Goal: Contribute content: Contribute content

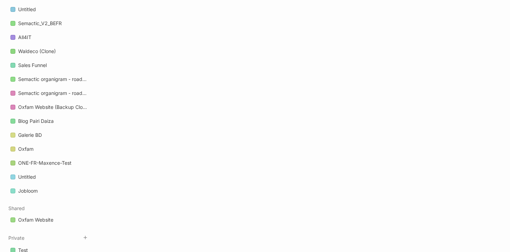
scroll to position [1079, 0]
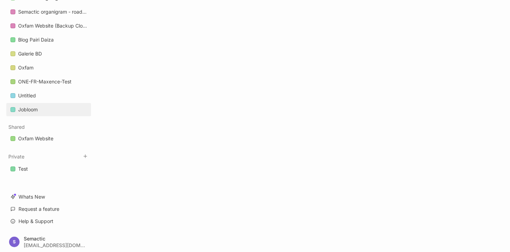
click at [34, 113] on div "Jobloom" at bounding box center [28, 109] width 20 height 8
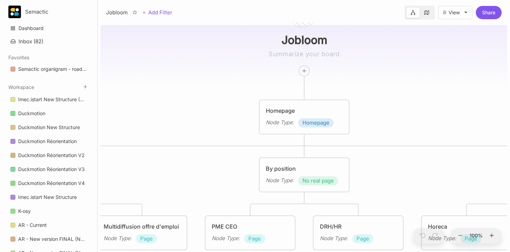
click at [459, 236] on icon at bounding box center [461, 235] width 6 height 6
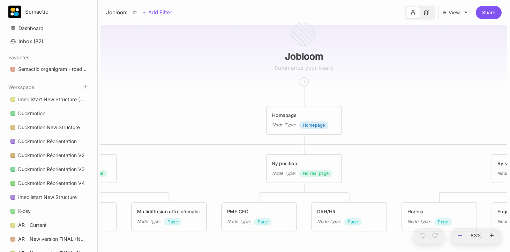
click at [459, 236] on icon at bounding box center [461, 235] width 6 height 6
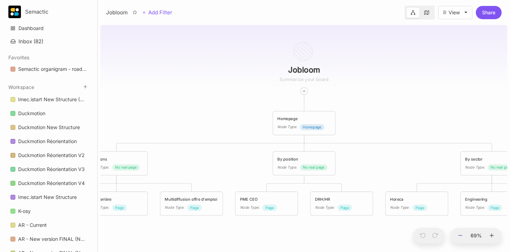
click at [459, 236] on icon at bounding box center [461, 235] width 6 height 6
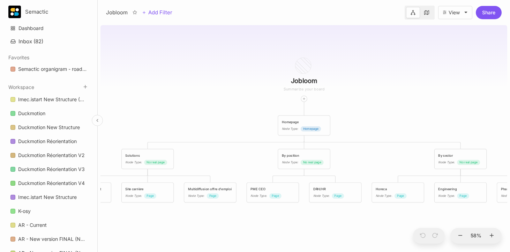
click at [97, 119] on icon at bounding box center [97, 120] width 5 height 5
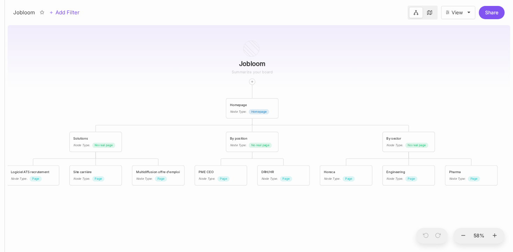
drag, startPoint x: 106, startPoint y: 116, endPoint x: 147, endPoint y: 99, distance: 44.3
click at [147, 99] on div "Jobloom Homepage Node Type : Homepage Solutions Node Type : No real page By pos…" at bounding box center [259, 137] width 503 height 230
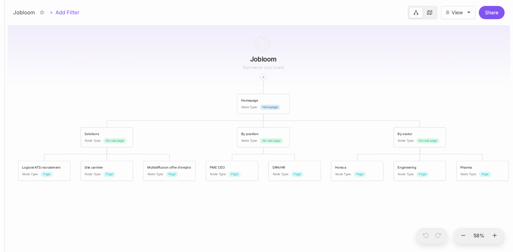
drag, startPoint x: 158, startPoint y: 94, endPoint x: 175, endPoint y: 87, distance: 18.1
click at [175, 87] on div "Jobloom Homepage Node Type : Homepage Solutions Node Type : No real page By pos…" at bounding box center [259, 137] width 503 height 230
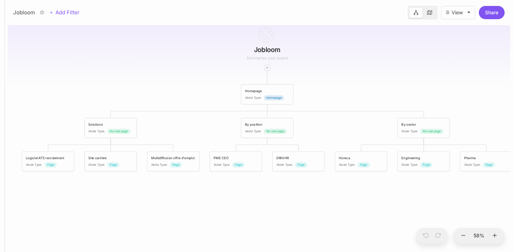
drag, startPoint x: 175, startPoint y: 87, endPoint x: 156, endPoint y: 85, distance: 18.6
click at [156, 85] on div "Jobloom Homepage Node Type : Homepage Solutions Node Type : No real page By pos…" at bounding box center [259, 137] width 503 height 230
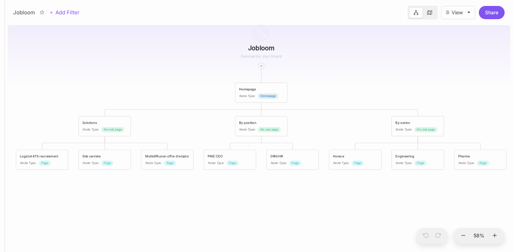
click at [157, 95] on div "Jobloom Homepage Node Type : Homepage Solutions Node Type : No real page By pos…" at bounding box center [259, 137] width 503 height 230
click at [239, 89] on div "Homepage" at bounding box center [261, 88] width 44 height 5
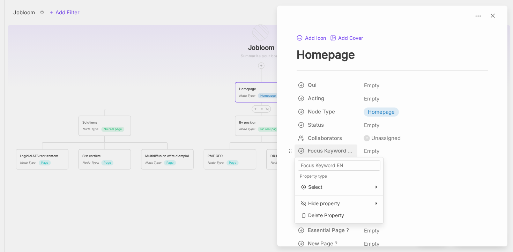
click at [319, 150] on div "Jobloom Add Filter View Share Jobloom Homepage Node Type : Homepage Solutions N…" at bounding box center [259, 126] width 508 height 252
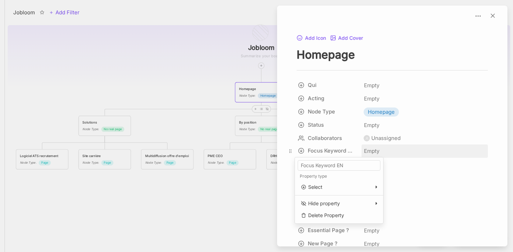
click at [372, 150] on div "Jobloom Add Filter View Share Jobloom Homepage Node Type : Homepage Solutions N…" at bounding box center [259, 126] width 508 height 252
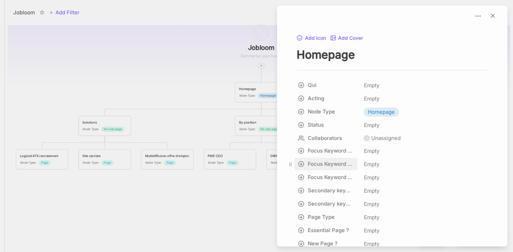
click at [341, 163] on div "Jobloom Add Filter View Share Jobloom Homepage Node Type : Homepage Solutions N…" at bounding box center [259, 126] width 508 height 252
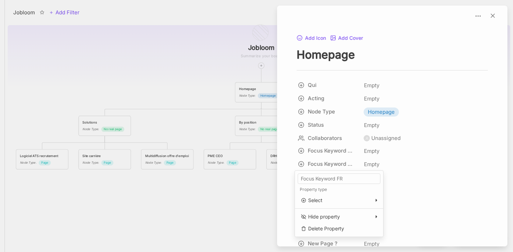
click at [376, 164] on div "Jobloom Add Filter View Share Jobloom Homepage Node Type : Homepage Solutions N…" at bounding box center [259, 126] width 508 height 252
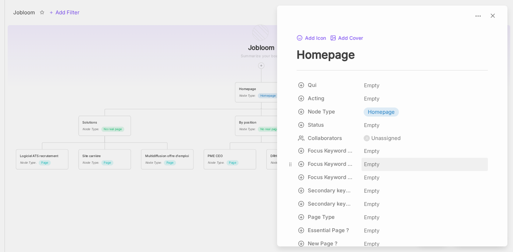
click at [377, 163] on span "Empty" at bounding box center [372, 164] width 16 height 9
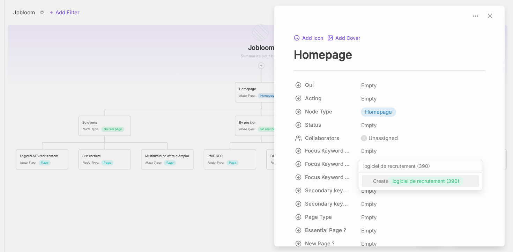
type input "logiciel de recrutement (390)"
click at [405, 182] on span "logiciel de recrutement (390)" at bounding box center [426, 181] width 67 height 8
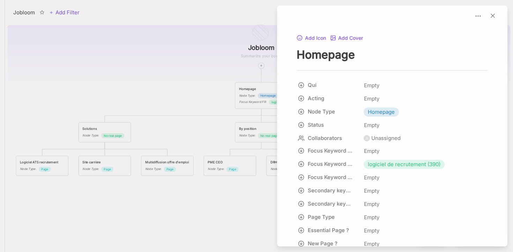
click at [200, 97] on div at bounding box center [256, 126] width 513 height 252
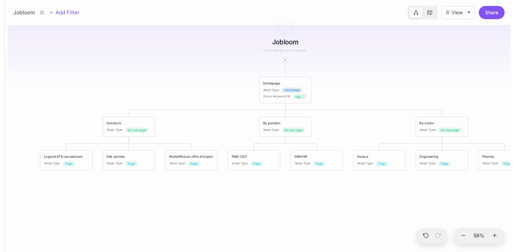
drag, startPoint x: 180, startPoint y: 141, endPoint x: 207, endPoint y: 135, distance: 27.2
click at [207, 135] on div "Jobloom Homepage Node Type : Homepage Focus Keyword FR : logiciel de recrutemen…" at bounding box center [259, 137] width 503 height 230
click at [78, 160] on div "Logiciel ATS recrutement Node Type : Page" at bounding box center [68, 160] width 44 height 12
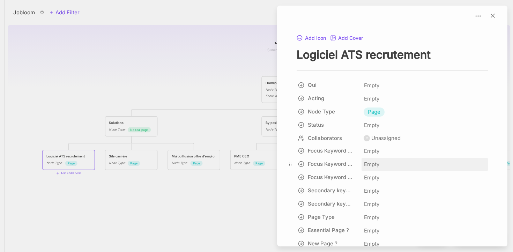
click at [373, 161] on span "Empty" at bounding box center [372, 164] width 16 height 9
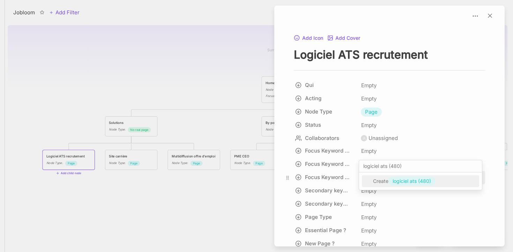
type input "logiciel ats (480)"
click at [403, 178] on span "logiciel ats (480)" at bounding box center [412, 181] width 38 height 8
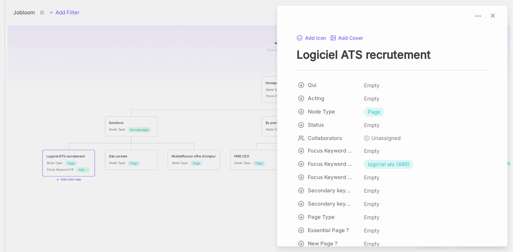
click at [138, 156] on div at bounding box center [256, 126] width 513 height 252
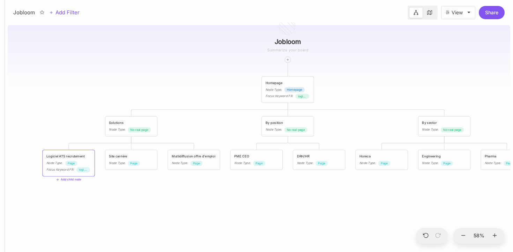
click at [126, 157] on div "Site carrière" at bounding box center [131, 156] width 44 height 5
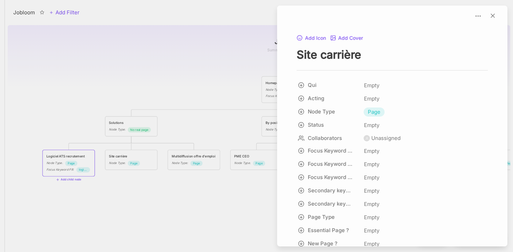
click at [191, 88] on div at bounding box center [256, 126] width 513 height 252
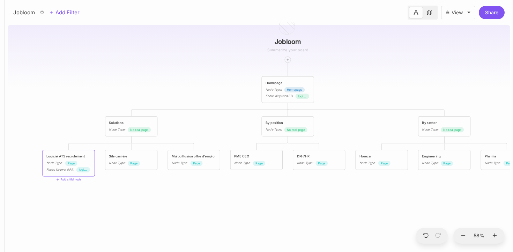
click at [187, 157] on div "Multidiffusion offre d'emploi" at bounding box center [194, 156] width 44 height 5
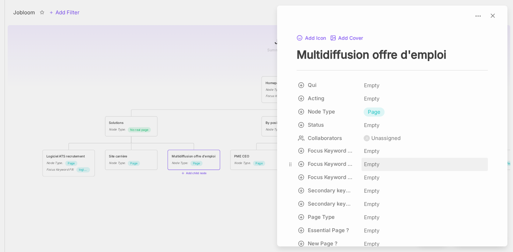
click at [374, 166] on span "Empty" at bounding box center [372, 164] width 16 height 9
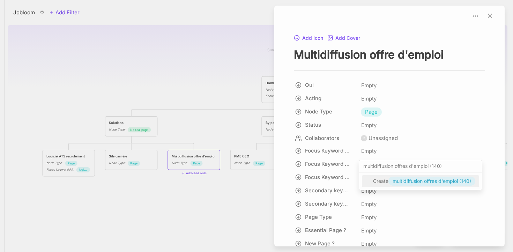
type input "multidiffusion offres d'emploi (140)"
click at [408, 181] on span "multidiffusion offres d'emploi (140)" at bounding box center [432, 181] width 79 height 8
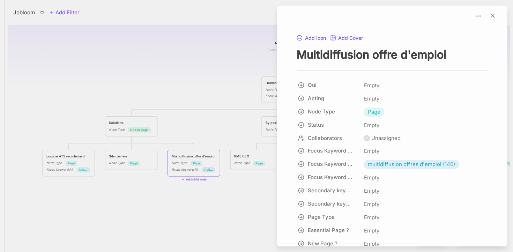
drag, startPoint x: 238, startPoint y: 95, endPoint x: 230, endPoint y: 94, distance: 8.7
click at [238, 95] on div at bounding box center [256, 126] width 513 height 252
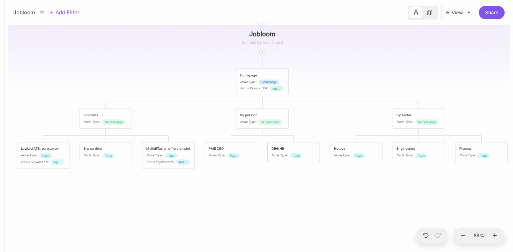
drag, startPoint x: 166, startPoint y: 114, endPoint x: 193, endPoint y: 113, distance: 27.3
click at [193, 113] on div "Jobloom Homepage Node Type : Homepage Focus Keyword FR : logiciel de recrutemen…" at bounding box center [259, 137] width 503 height 230
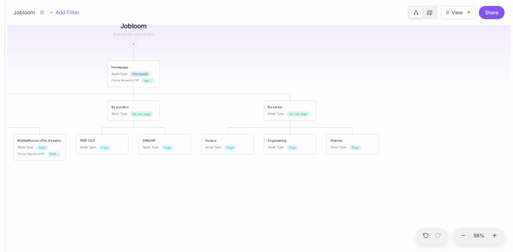
drag, startPoint x: 347, startPoint y: 118, endPoint x: 220, endPoint y: 110, distance: 126.6
click at [220, 110] on div "Jobloom Homepage Node Type : Homepage Focus Keyword FR : logiciel de recrutemen…" at bounding box center [259, 137] width 503 height 230
click at [349, 148] on div "Node Type : Page" at bounding box center [353, 147] width 44 height 5
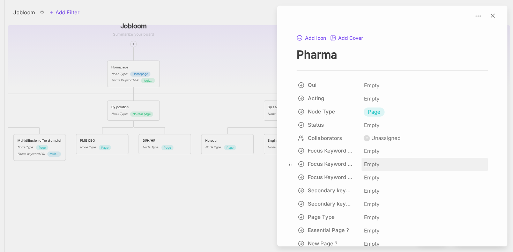
click at [378, 159] on div "Empty" at bounding box center [425, 164] width 126 height 13
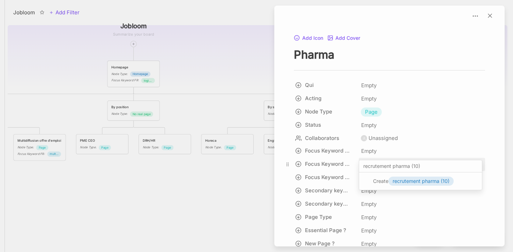
type input "recrutement pharma (10)"
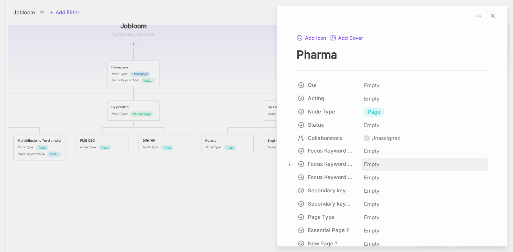
click at [371, 168] on span "Empty" at bounding box center [372, 164] width 16 height 9
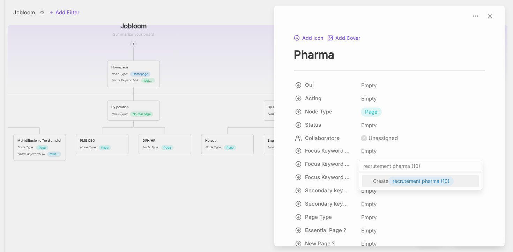
type input "recrutement pharma (10)"
click at [405, 180] on span "recrutement pharma (10)" at bounding box center [421, 181] width 57 height 8
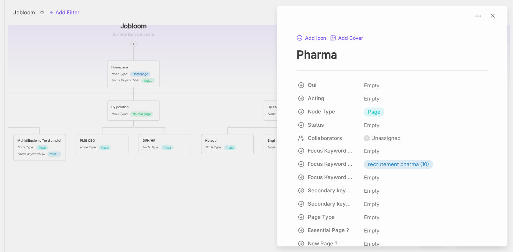
click at [221, 179] on div at bounding box center [256, 126] width 513 height 252
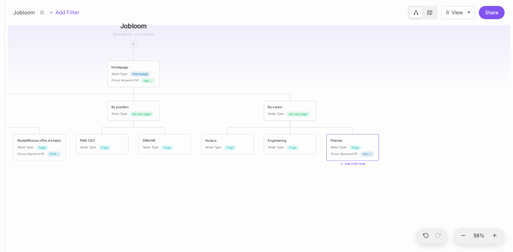
click at [271, 165] on div "Jobloom Homepage Node Type : Homepage Focus Keyword FR : logiciel de recrutemen…" at bounding box center [259, 137] width 503 height 230
click at [290, 149] on span "Page" at bounding box center [292, 147] width 7 height 5
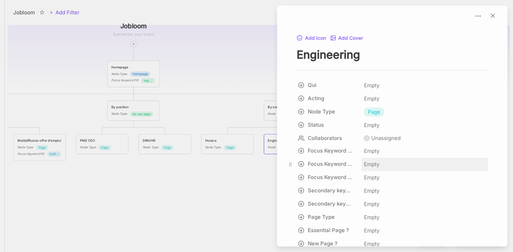
click at [373, 164] on span "Empty" at bounding box center [372, 164] width 16 height 9
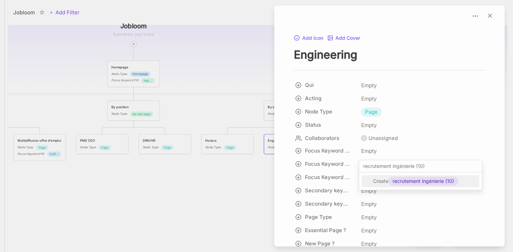
type input "recrutement ingénierie (10)"
click at [414, 180] on span "recrutement ingénierie (10)" at bounding box center [423, 181] width 61 height 8
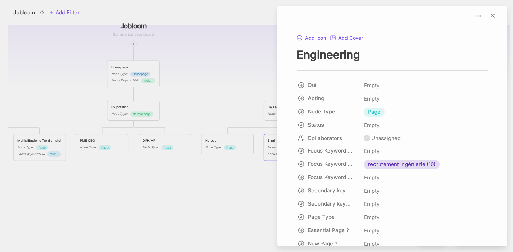
click at [231, 168] on div at bounding box center [256, 126] width 513 height 252
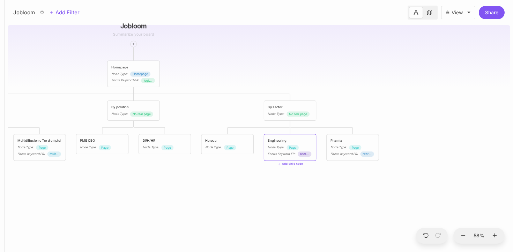
click at [233, 147] on span "Page" at bounding box center [230, 147] width 7 height 5
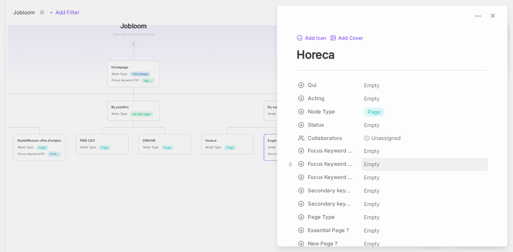
click at [369, 161] on span "Empty" at bounding box center [372, 164] width 16 height 9
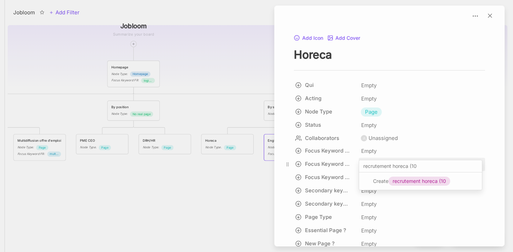
type input "recrutement horeca (10)"
click at [433, 181] on span "recrutement horeca (10)" at bounding box center [420, 181] width 55 height 8
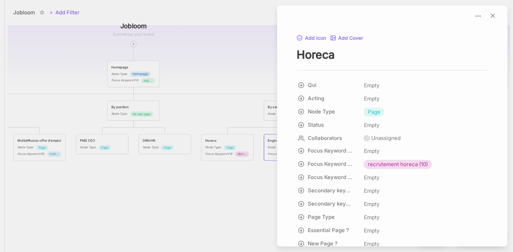
click at [170, 186] on div at bounding box center [256, 126] width 513 height 252
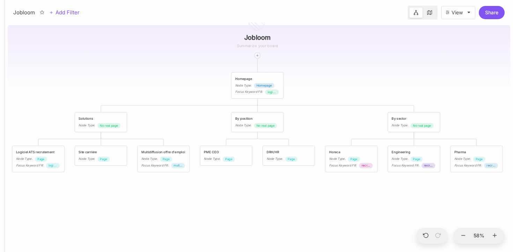
drag, startPoint x: 201, startPoint y: 74, endPoint x: 325, endPoint y: 86, distance: 124.8
click at [325, 86] on div "Jobloom Homepage Node Type : Homepage Focus Keyword FR : logiciel de recrutemen…" at bounding box center [259, 137] width 503 height 230
click at [251, 104] on icon at bounding box center [251, 105] width 3 height 3
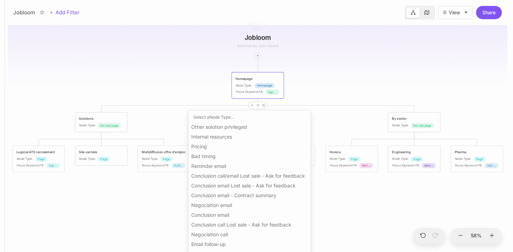
click at [250, 127] on div "Other solution privileged" at bounding box center [249, 127] width 117 height 8
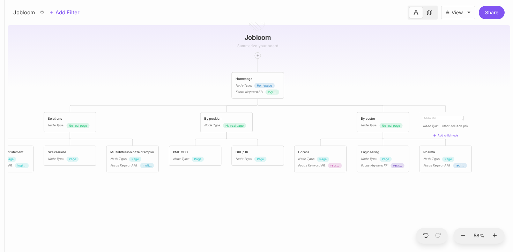
click at [448, 127] on span "Other solution privileged" at bounding box center [460, 126] width 36 height 5
click at [449, 125] on span "Other solution privileged" at bounding box center [460, 126] width 36 height 5
click at [451, 125] on span "Other solution privileged" at bounding box center [460, 126] width 36 height 5
click at [474, 83] on div "Jobloom Homepage Node Type : Homepage Focus Keyword FR : logiciel de recrutemen…" at bounding box center [259, 137] width 503 height 230
click at [458, 126] on span "Other solution privileged" at bounding box center [460, 126] width 36 height 5
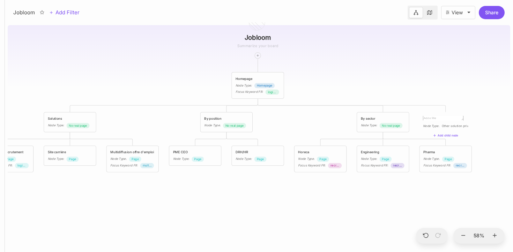
click at [450, 126] on span "Other solution privileged" at bounding box center [460, 126] width 36 height 5
click at [450, 118] on textarea at bounding box center [443, 118] width 40 height 5
drag, startPoint x: 435, startPoint y: 82, endPoint x: 313, endPoint y: 70, distance: 123.1
click at [313, 70] on div "Jobloom Homepage Node Type : Homepage Focus Keyword FR : logiciel de recrutemen…" at bounding box center [259, 137] width 503 height 230
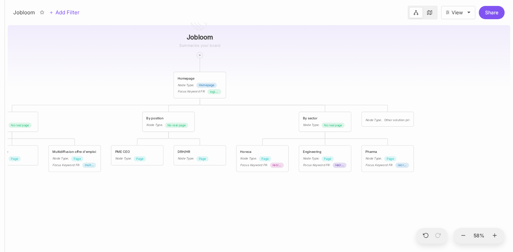
drag, startPoint x: 431, startPoint y: 83, endPoint x: 304, endPoint y: 83, distance: 127.4
click at [304, 83] on div "Jobloom Homepage Node Type : Homepage Focus Keyword FR : logiciel de recrutemen…" at bounding box center [259, 137] width 503 height 230
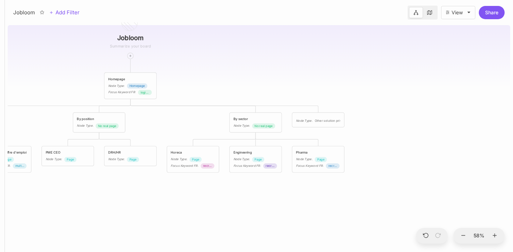
click at [302, 120] on div "Node Type :" at bounding box center [304, 120] width 16 height 5
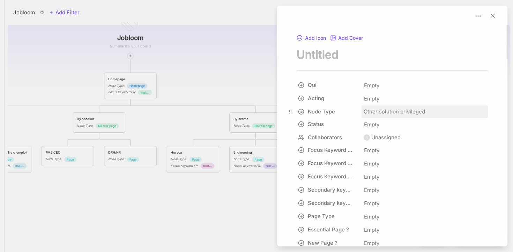
click at [385, 111] on span "Other solution privileged" at bounding box center [394, 111] width 61 height 8
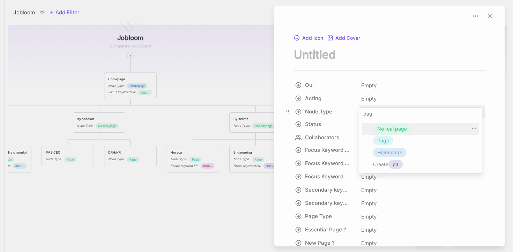
type input "page"
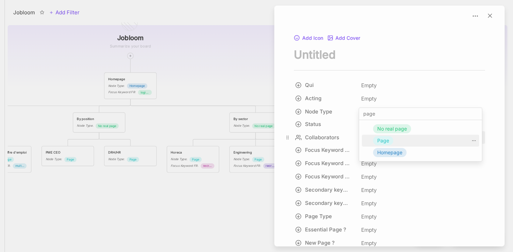
click at [383, 140] on span "Page" at bounding box center [383, 140] width 12 height 8
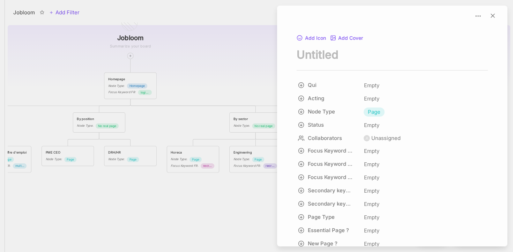
click at [349, 57] on textarea "node title" at bounding box center [392, 54] width 191 height 14
click at [334, 57] on textarea "node title" at bounding box center [392, 54] width 191 height 14
type textarea "Blog"
click at [260, 67] on div at bounding box center [256, 126] width 513 height 252
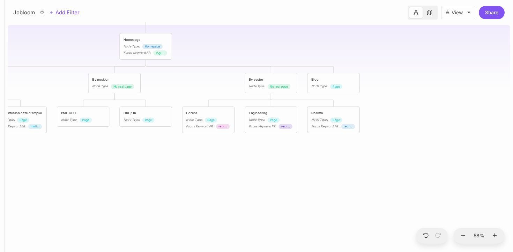
drag, startPoint x: 378, startPoint y: 130, endPoint x: 393, endPoint y: 91, distance: 42.3
click at [393, 91] on div "Jobloom Homepage Node Type : Homepage Focus Keyword FR : logiciel de recrutemen…" at bounding box center [259, 137] width 503 height 230
click at [263, 88] on div "Node Type :" at bounding box center [257, 86] width 16 height 5
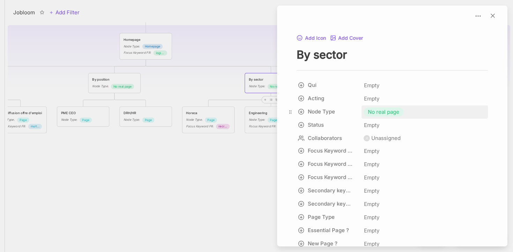
click at [374, 109] on span "No real page" at bounding box center [383, 112] width 31 height 8
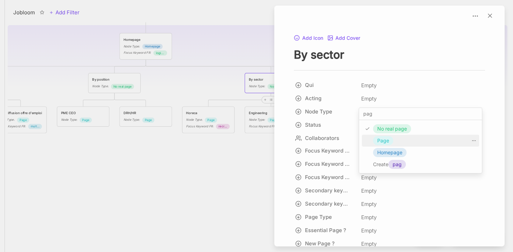
type input "pag"
click at [381, 142] on span "Page" at bounding box center [383, 140] width 12 height 8
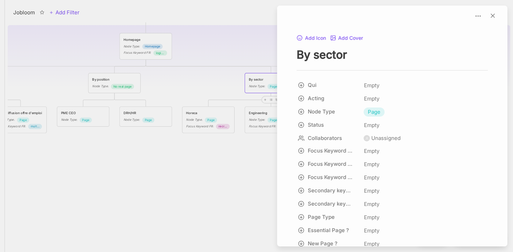
click at [231, 91] on div at bounding box center [256, 126] width 513 height 252
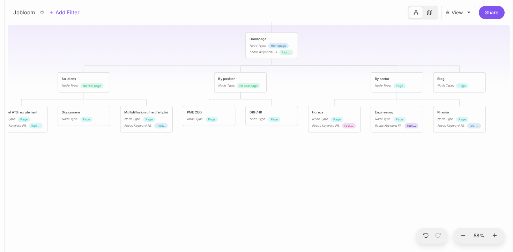
drag, startPoint x: 199, startPoint y: 82, endPoint x: 322, endPoint y: 81, distance: 123.5
click at [327, 81] on div "Jobloom Homepage Node Type : Homepage Focus Keyword FR : logiciel de recrutemen…" at bounding box center [259, 137] width 503 height 230
click at [247, 82] on div "By position Node Type : No real page" at bounding box center [242, 82] width 44 height 12
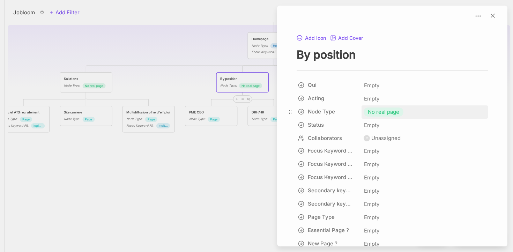
click at [376, 116] on div "No real page" at bounding box center [384, 111] width 40 height 9
click at [224, 155] on div at bounding box center [256, 126] width 513 height 252
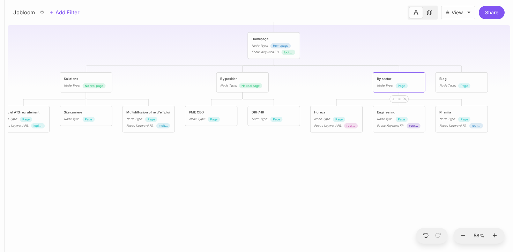
click at [415, 83] on div "By sector Node Type : Page" at bounding box center [399, 82] width 44 height 12
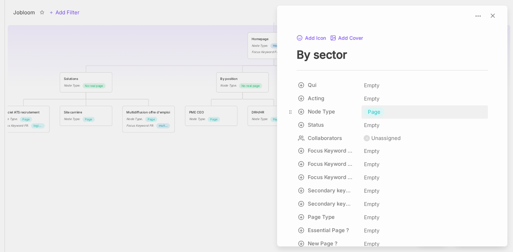
click at [377, 109] on span "Page" at bounding box center [374, 112] width 13 height 8
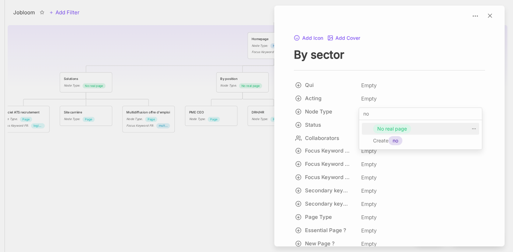
type input "no"
click at [381, 126] on span "No real page" at bounding box center [392, 129] width 30 height 8
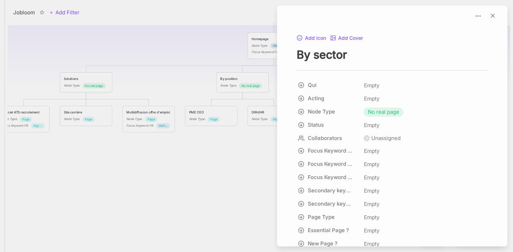
click at [221, 165] on div at bounding box center [256, 126] width 513 height 252
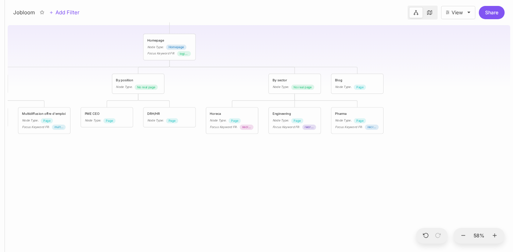
drag, startPoint x: 282, startPoint y: 149, endPoint x: 169, endPoint y: 140, distance: 113.8
click at [156, 143] on div "Jobloom Homepage Node Type : Homepage Focus Keyword FR : logiciel de recrutemen…" at bounding box center [259, 137] width 503 height 230
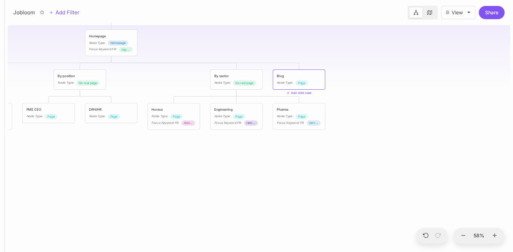
click at [318, 80] on div "Node Type : Page" at bounding box center [299, 82] width 44 height 5
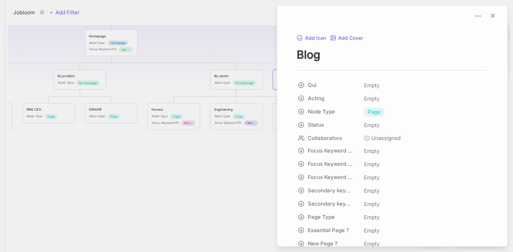
drag, startPoint x: 225, startPoint y: 148, endPoint x: 273, endPoint y: 118, distance: 56.6
click at [225, 148] on div at bounding box center [256, 126] width 513 height 252
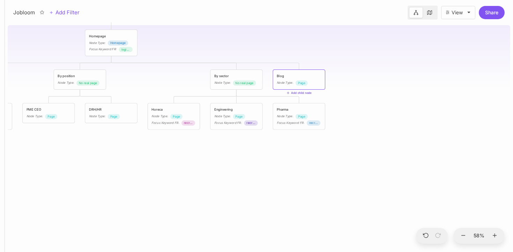
click at [293, 94] on button "Add child node" at bounding box center [298, 92] width 25 height 3
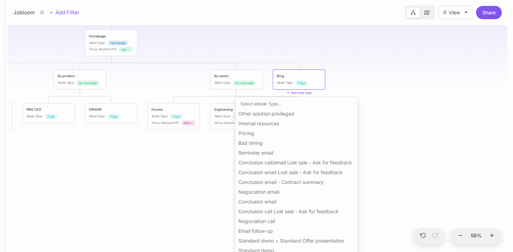
click at [266, 115] on span "Other solution privileged" at bounding box center [266, 114] width 56 height 8
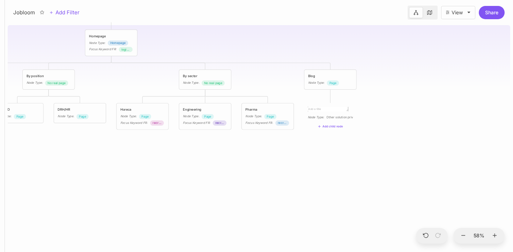
click at [438, 114] on div "Jobloom Homepage Node Type : Homepage Focus Keyword FR : logiciel de recrutemen…" at bounding box center [259, 137] width 503 height 230
click at [332, 116] on div "Node Type : Other solution privileged" at bounding box center [330, 110] width 52 height 14
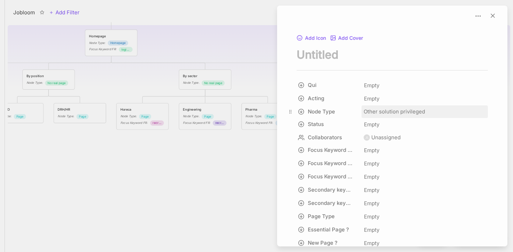
click at [392, 110] on span "Other solution privileged" at bounding box center [394, 111] width 61 height 8
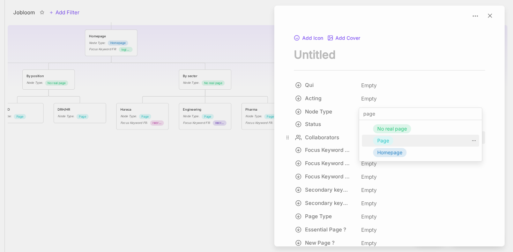
type input "page"
click at [382, 139] on span "Page" at bounding box center [383, 140] width 12 height 8
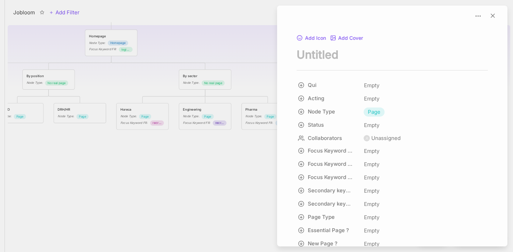
click at [340, 50] on textarea "node title" at bounding box center [392, 54] width 191 height 14
type textarea "Etudes de cas"
click at [247, 42] on div at bounding box center [256, 126] width 513 height 252
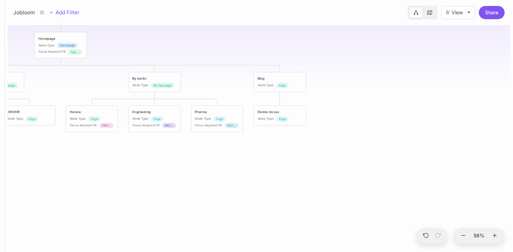
drag, startPoint x: 294, startPoint y: 47, endPoint x: 239, endPoint y: 49, distance: 54.1
click at [239, 49] on div "Jobloom Homepage Node Type : Homepage Focus Keyword FR : logiciel de recrutemen…" at bounding box center [259, 137] width 503 height 230
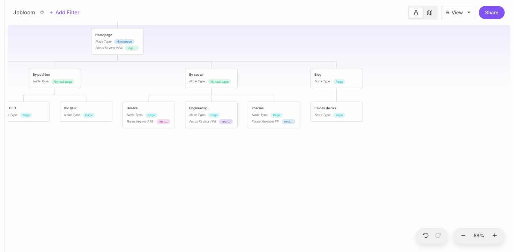
drag, startPoint x: 242, startPoint y: 50, endPoint x: 237, endPoint y: 40, distance: 10.5
click at [237, 40] on div "Jobloom Homepage Node Type : Homepage Focus Keyword FR : logiciel de recrutemen…" at bounding box center [259, 137] width 503 height 230
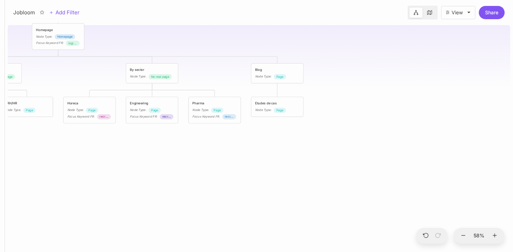
click at [372, 92] on div "Jobloom Homepage Node Type : Homepage Focus Keyword FR : logiciel de recrutemen…" at bounding box center [259, 137] width 503 height 230
click at [272, 91] on icon at bounding box center [271, 89] width 3 height 3
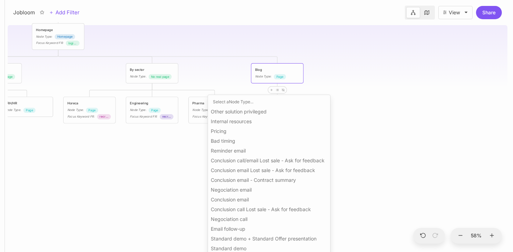
click at [250, 116] on span "Other solution privileged" at bounding box center [239, 111] width 56 height 8
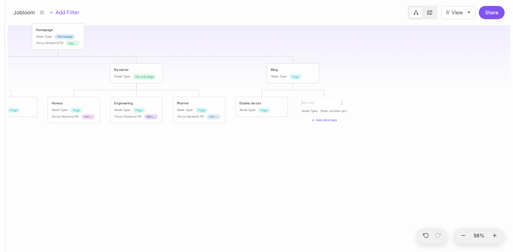
click at [405, 123] on div "Jobloom Homepage Node Type : Homepage Focus Keyword FR : logiciel de recrutemen…" at bounding box center [259, 137] width 503 height 230
click at [332, 114] on div "Jobloom Homepage Node Type : Homepage Focus Keyword FR : logiciel de recrutemen…" at bounding box center [259, 137] width 503 height 230
click at [331, 107] on span "Other solution privileged" at bounding box center [339, 105] width 36 height 5
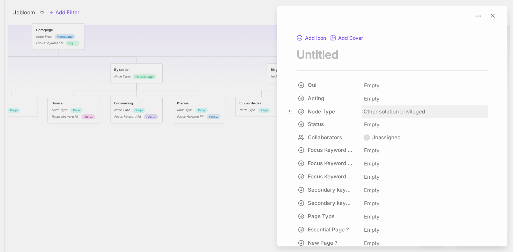
click at [388, 111] on span "Other solution privileged" at bounding box center [394, 111] width 61 height 8
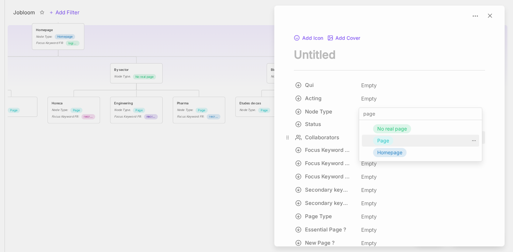
type input "page"
click at [388, 143] on span "Page" at bounding box center [383, 140] width 12 height 8
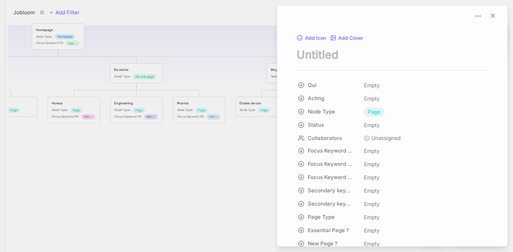
click at [337, 58] on textarea "node title" at bounding box center [392, 54] width 191 height 14
click at [333, 52] on textarea "node title" at bounding box center [392, 54] width 191 height 14
type textarea "Marque employeur"
click at [228, 67] on div at bounding box center [256, 126] width 513 height 252
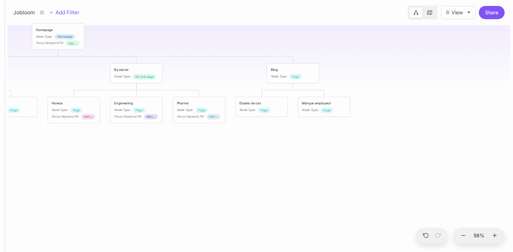
click at [388, 90] on div "Jobloom Homepage Node Type : Homepage Focus Keyword FR : logiciel de recrutemen…" at bounding box center [259, 137] width 503 height 230
click at [285, 93] on div at bounding box center [292, 89] width 19 height 7
click at [286, 91] on div at bounding box center [287, 90] width 6 height 6
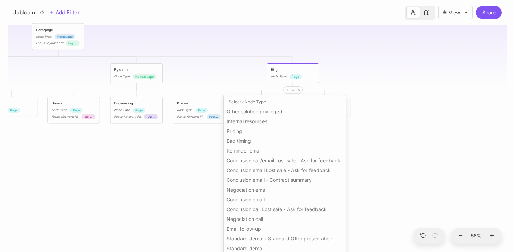
click at [258, 116] on span "Other solution privileged" at bounding box center [255, 111] width 56 height 8
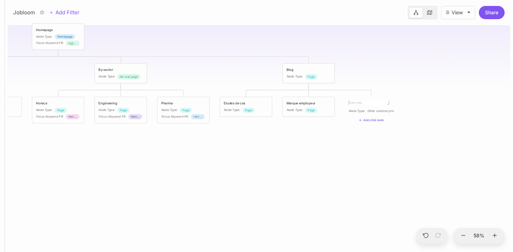
click at [421, 87] on div "Jobloom Homepage Node Type : Homepage Focus Keyword FR : logiciel de recrutemen…" at bounding box center [259, 137] width 503 height 230
click at [383, 107] on span "Other solution privileged" at bounding box center [386, 105] width 36 height 5
click at [385, 104] on span "Other solution privileged" at bounding box center [386, 105] width 36 height 5
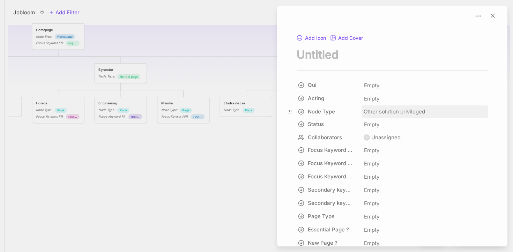
click at [387, 113] on span "Other solution privileged" at bounding box center [394, 111] width 61 height 8
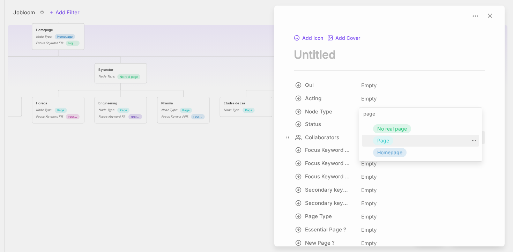
type input "page"
click at [391, 136] on div "Page" at bounding box center [420, 141] width 117 height 12
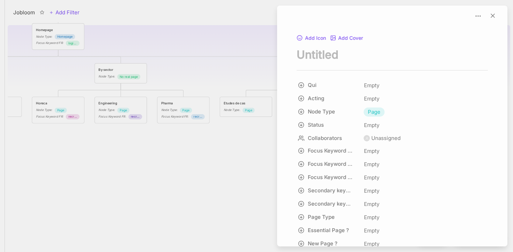
click at [236, 171] on div at bounding box center [256, 126] width 513 height 252
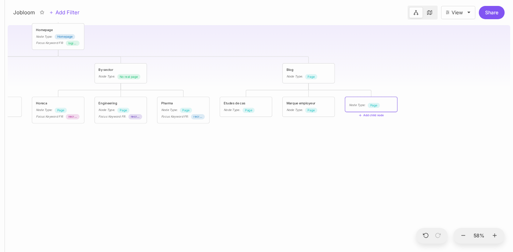
click at [363, 102] on div "Node Type : Page" at bounding box center [371, 104] width 52 height 15
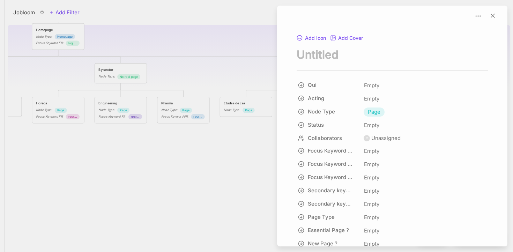
click at [345, 58] on textarea "node title" at bounding box center [392, 54] width 191 height 14
type textarea "AI dans le recrutement"
click at [227, 58] on div at bounding box center [256, 126] width 513 height 252
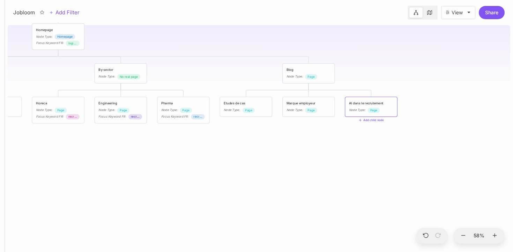
click at [382, 141] on div "Jobloom Homepage Node Type : Homepage Focus Keyword FR : logiciel de recrutemen…" at bounding box center [259, 137] width 503 height 230
click at [299, 80] on div "Blog Node Type : Page" at bounding box center [309, 74] width 52 height 20
click at [305, 74] on div "Blog Node Type : Page" at bounding box center [309, 73] width 44 height 12
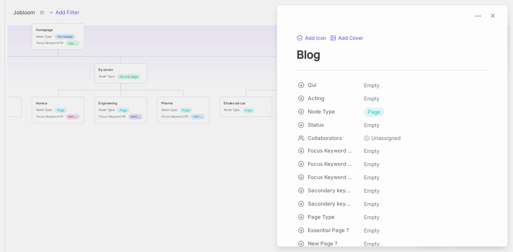
click at [256, 81] on div at bounding box center [256, 126] width 513 height 252
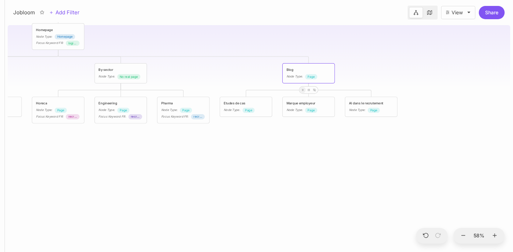
click at [303, 89] on icon at bounding box center [302, 89] width 3 height 3
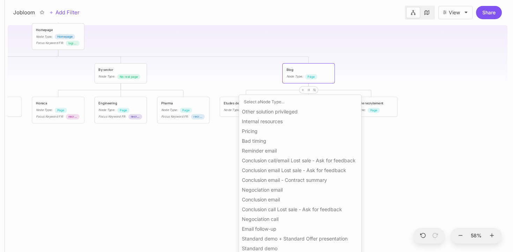
click at [290, 108] on div "Other solution privileged" at bounding box center [300, 111] width 117 height 8
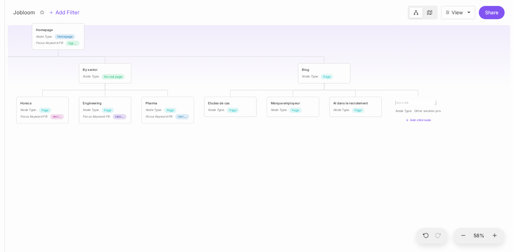
click at [334, 118] on div "Jobloom Homepage Node Type : Homepage Focus Keyword FR : logiciel de recrutemen…" at bounding box center [259, 137] width 503 height 230
click at [415, 106] on span "Other solution privileged" at bounding box center [433, 105] width 36 height 5
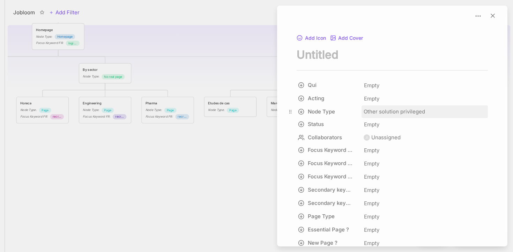
click at [396, 110] on span "Other solution privileged" at bounding box center [394, 111] width 61 height 8
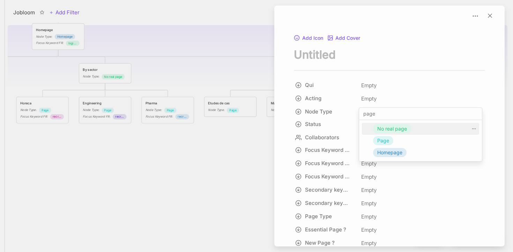
type input "page"
click at [395, 137] on div "Page" at bounding box center [420, 141] width 117 height 12
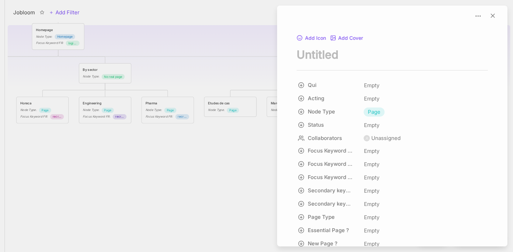
click at [222, 172] on div at bounding box center [256, 126] width 513 height 252
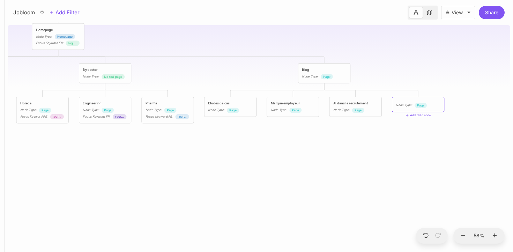
click at [424, 103] on span "Page" at bounding box center [420, 105] width 7 height 5
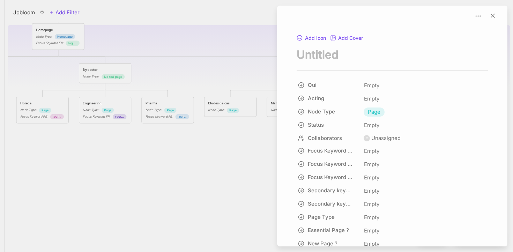
click at [341, 51] on textarea "node title" at bounding box center [392, 54] width 191 height 14
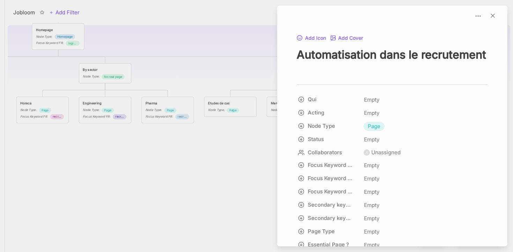
type textarea "Automatisation dans le recrutement"
click at [226, 163] on div at bounding box center [256, 126] width 513 height 252
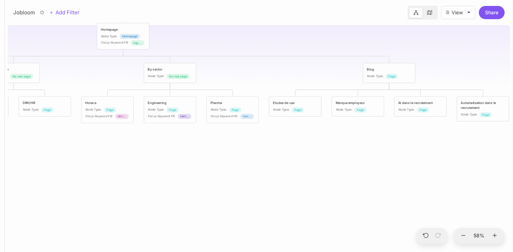
drag, startPoint x: 228, startPoint y: 77, endPoint x: 298, endPoint y: 77, distance: 69.8
click at [298, 77] on div "Jobloom Homepage Node Type : Homepage Focus Keyword FR : logiciel de recrutemen…" at bounding box center [259, 137] width 503 height 230
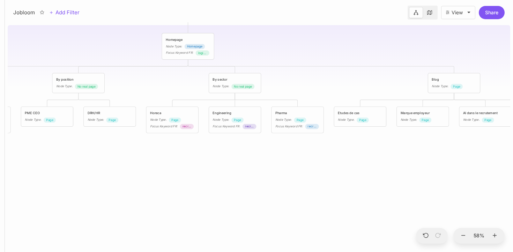
drag, startPoint x: 275, startPoint y: 76, endPoint x: 337, endPoint y: 87, distance: 63.0
click at [337, 87] on div "Jobloom Homepage Node Type : Homepage Focus Keyword FR : logiciel de recrutemen…" at bounding box center [259, 137] width 503 height 230
